Goal: Find specific page/section: Find specific page/section

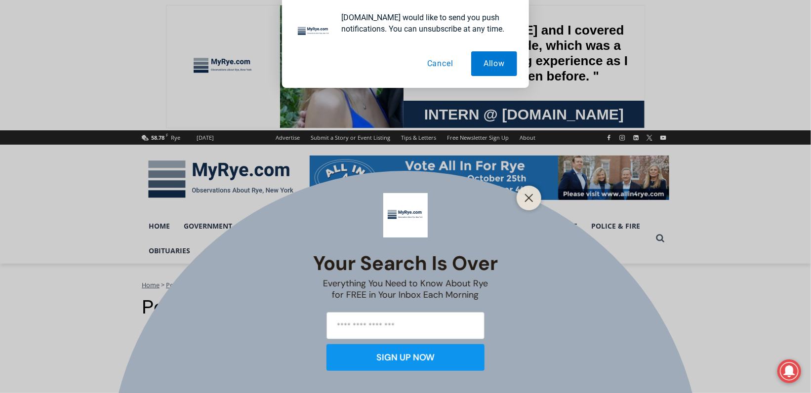
scroll to position [70, 0]
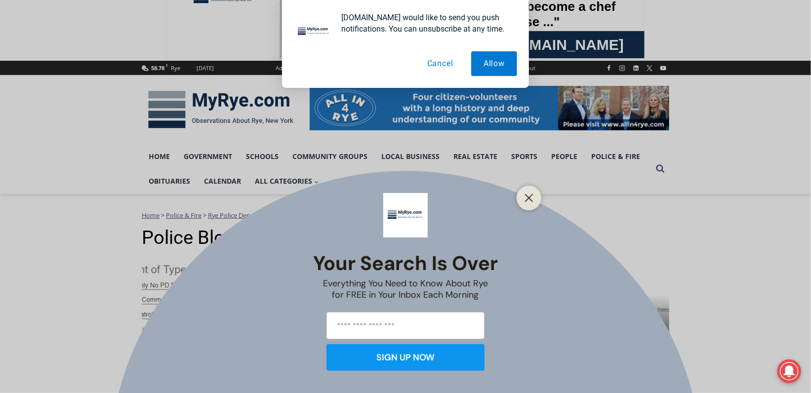
click at [441, 63] on button "Cancel" at bounding box center [440, 63] width 51 height 25
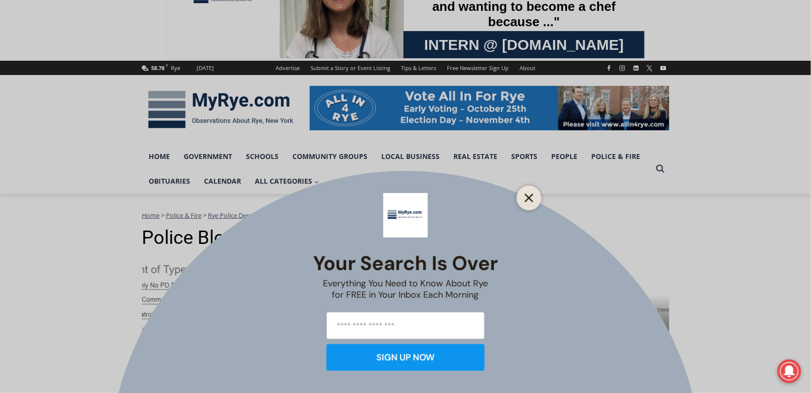
click at [524, 197] on button "Close" at bounding box center [529, 198] width 14 height 14
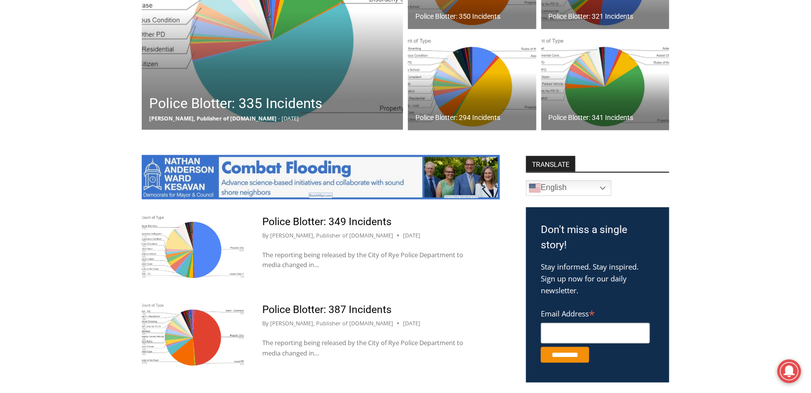
scroll to position [0, 0]
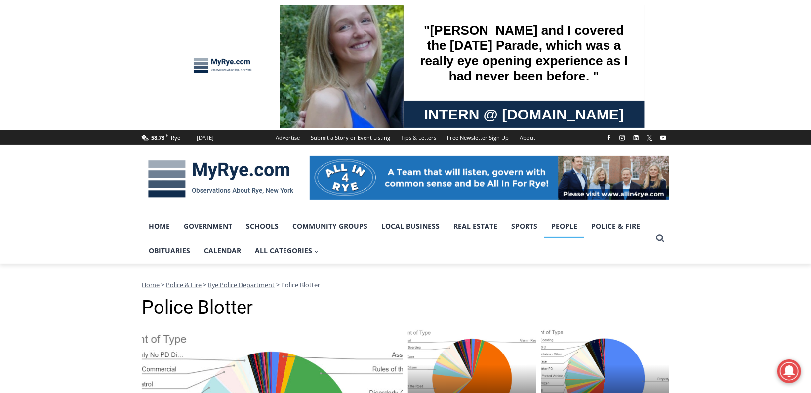
click at [552, 224] on link "People" at bounding box center [564, 226] width 40 height 25
